Goal: Manage account settings

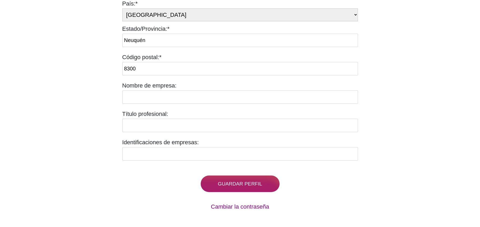
scroll to position [317, 0]
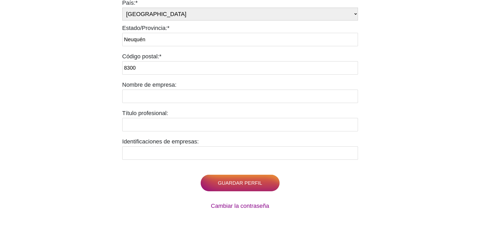
click at [256, 186] on input "Guardar perfil" at bounding box center [240, 183] width 79 height 17
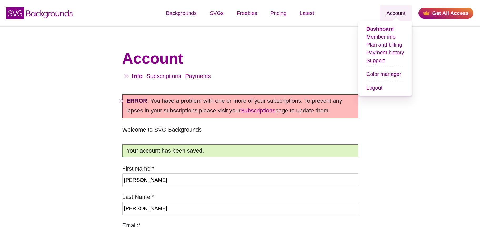
click at [404, 16] on link "Account" at bounding box center [396, 13] width 32 height 16
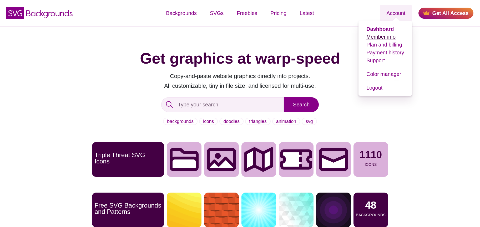
click at [386, 39] on link "Member info" at bounding box center [380, 37] width 29 height 6
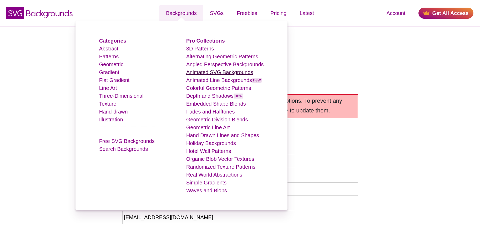
click at [213, 72] on link "Animated SVG Backgrounds" at bounding box center [219, 72] width 67 height 6
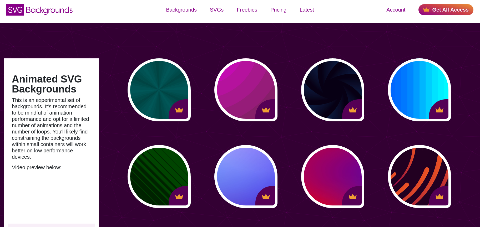
scroll to position [3, 0]
